Goal: Task Accomplishment & Management: Manage account settings

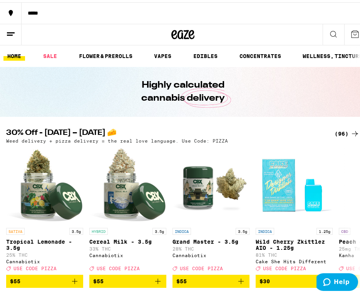
click at [8, 30] on line at bounding box center [11, 30] width 8 height 0
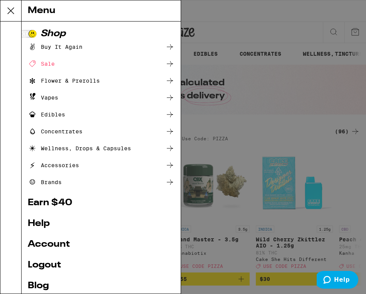
click at [53, 248] on link "Account" at bounding box center [101, 244] width 147 height 9
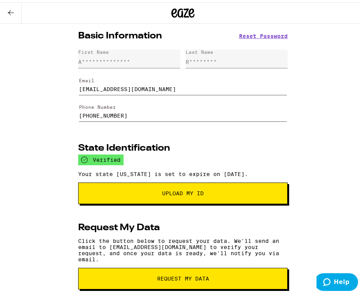
click at [12, 13] on icon at bounding box center [10, 10] width 9 height 9
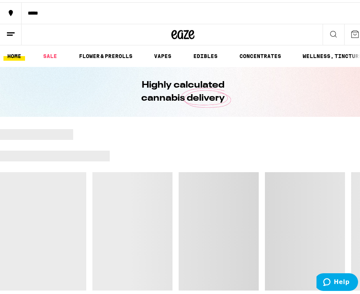
click at [9, 33] on line at bounding box center [10, 33] width 6 height 0
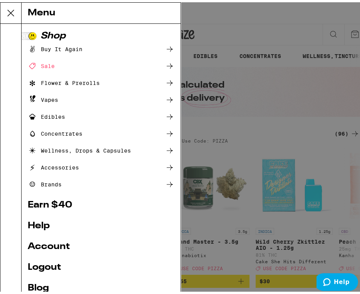
click at [53, 265] on link "Logout" at bounding box center [101, 265] width 147 height 9
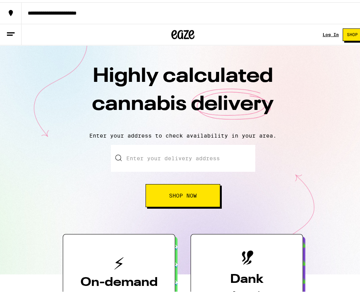
click at [326, 31] on div "Log In" at bounding box center [330, 32] width 16 height 5
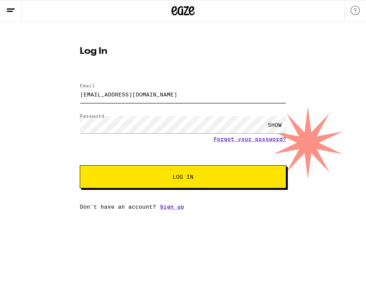
drag, startPoint x: 163, startPoint y: 97, endPoint x: 86, endPoint y: 97, distance: 77.0
click at [63, 97] on div "Log In Email Email [EMAIL_ADDRESS][DOMAIN_NAME] Password Password SHOW Forgot y…" at bounding box center [183, 116] width 366 height 189
type input "[EMAIL_ADDRESS][DOMAIN_NAME]"
click at [152, 171] on button "Log In" at bounding box center [183, 176] width 206 height 23
